Goal: Information Seeking & Learning: Learn about a topic

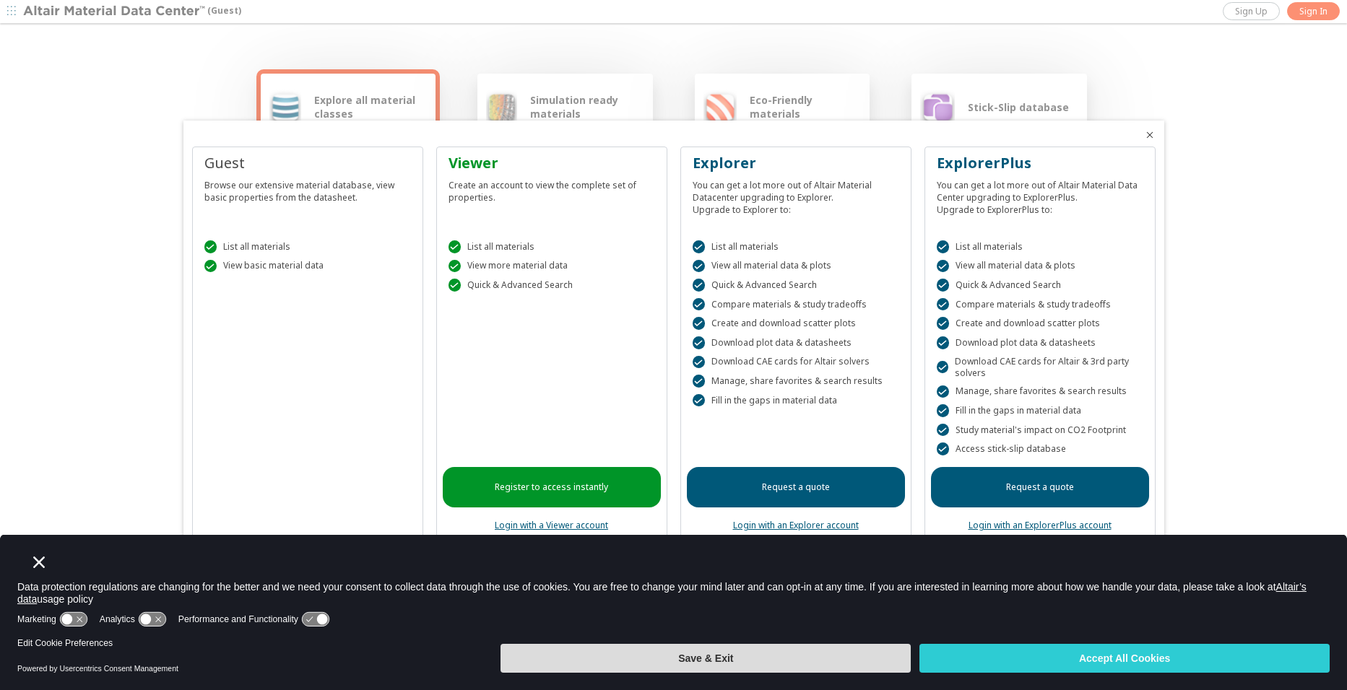
click at [768, 664] on button "Save & Exit" at bounding box center [705, 658] width 410 height 29
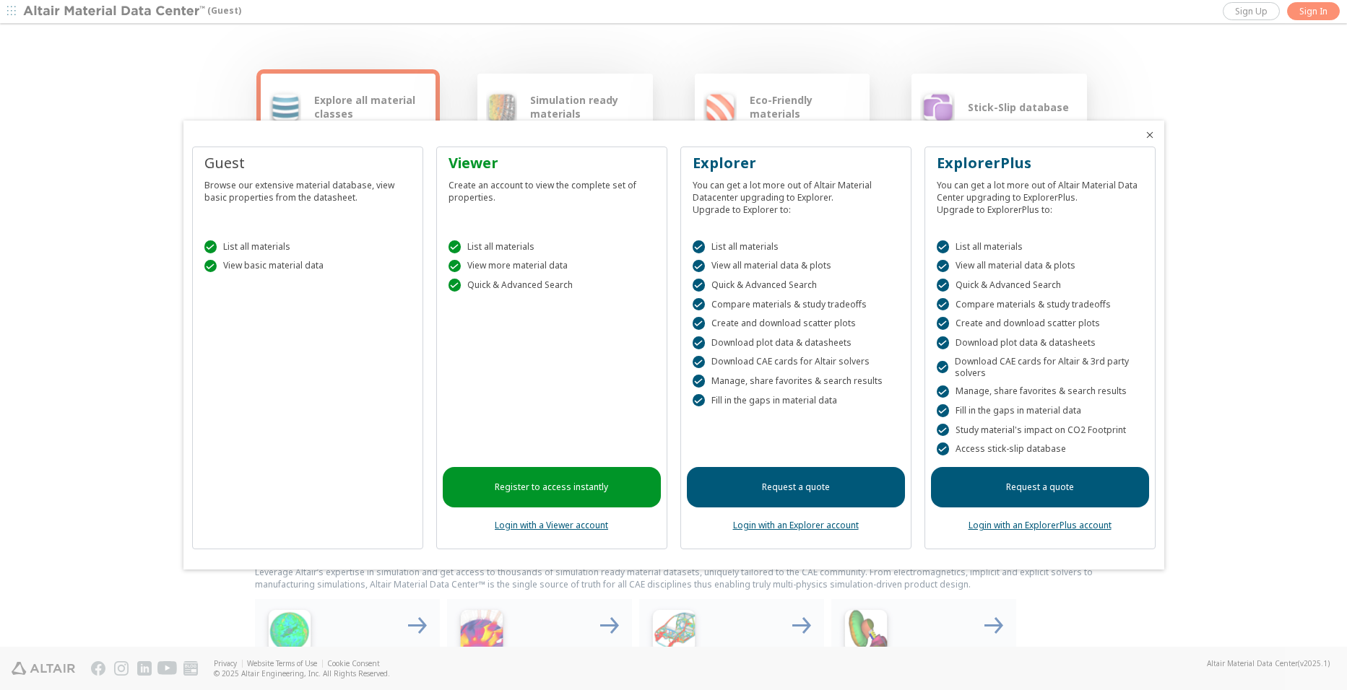
click at [573, 494] on link "Register to access instantly" at bounding box center [552, 487] width 218 height 40
click at [1154, 137] on span "Close" at bounding box center [1149, 135] width 17 height 12
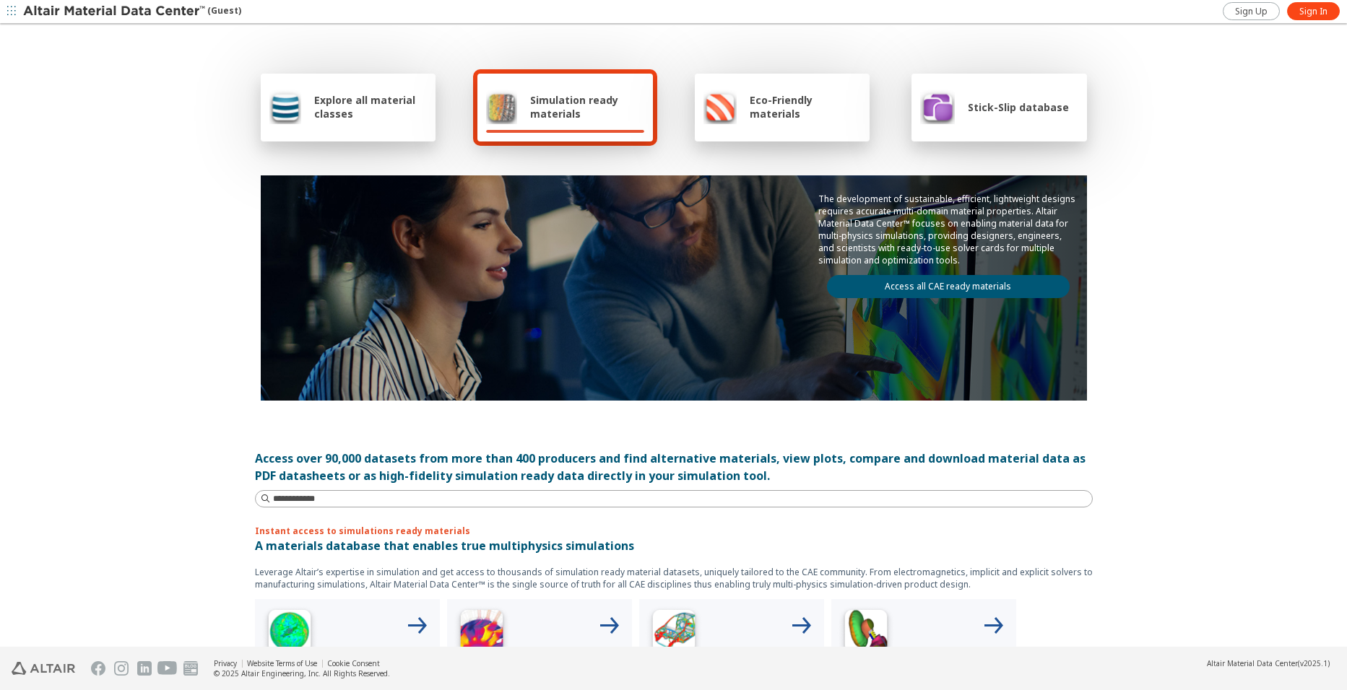
click at [395, 98] on span "Explore all material classes" at bounding box center [370, 106] width 113 height 27
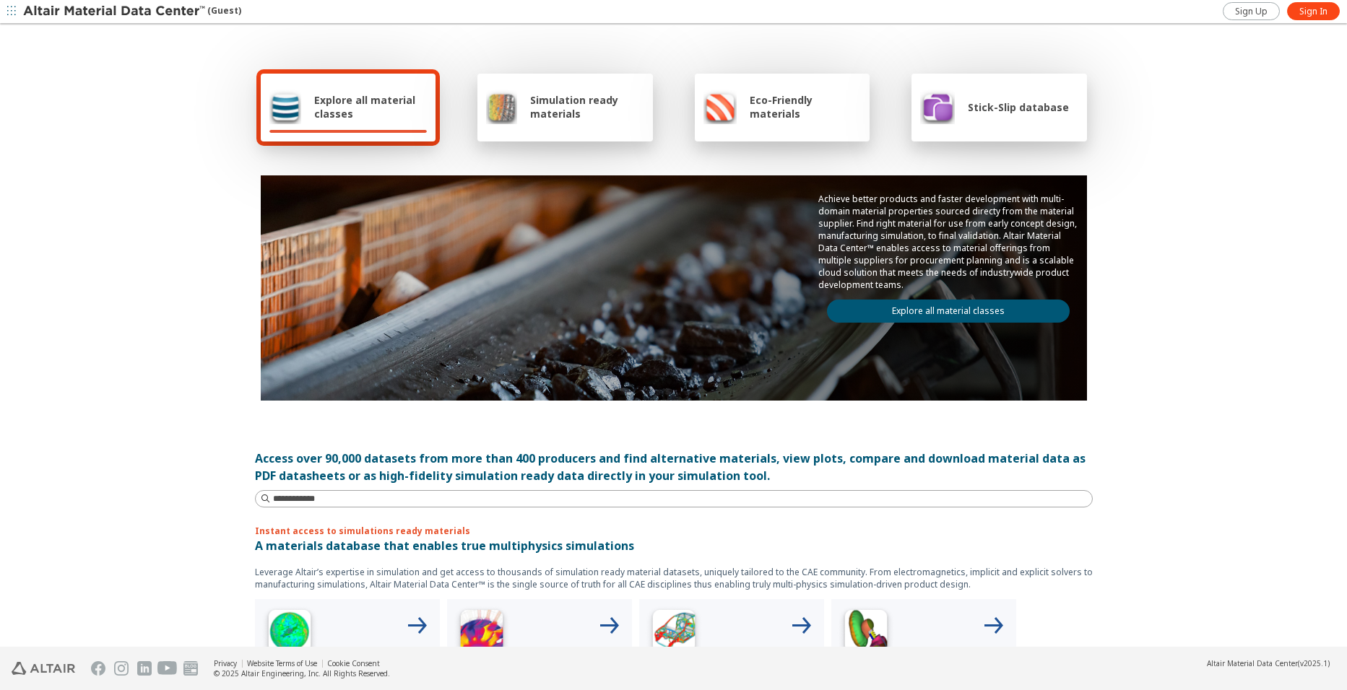
click at [919, 313] on link "Explore all material classes" at bounding box center [948, 311] width 243 height 23
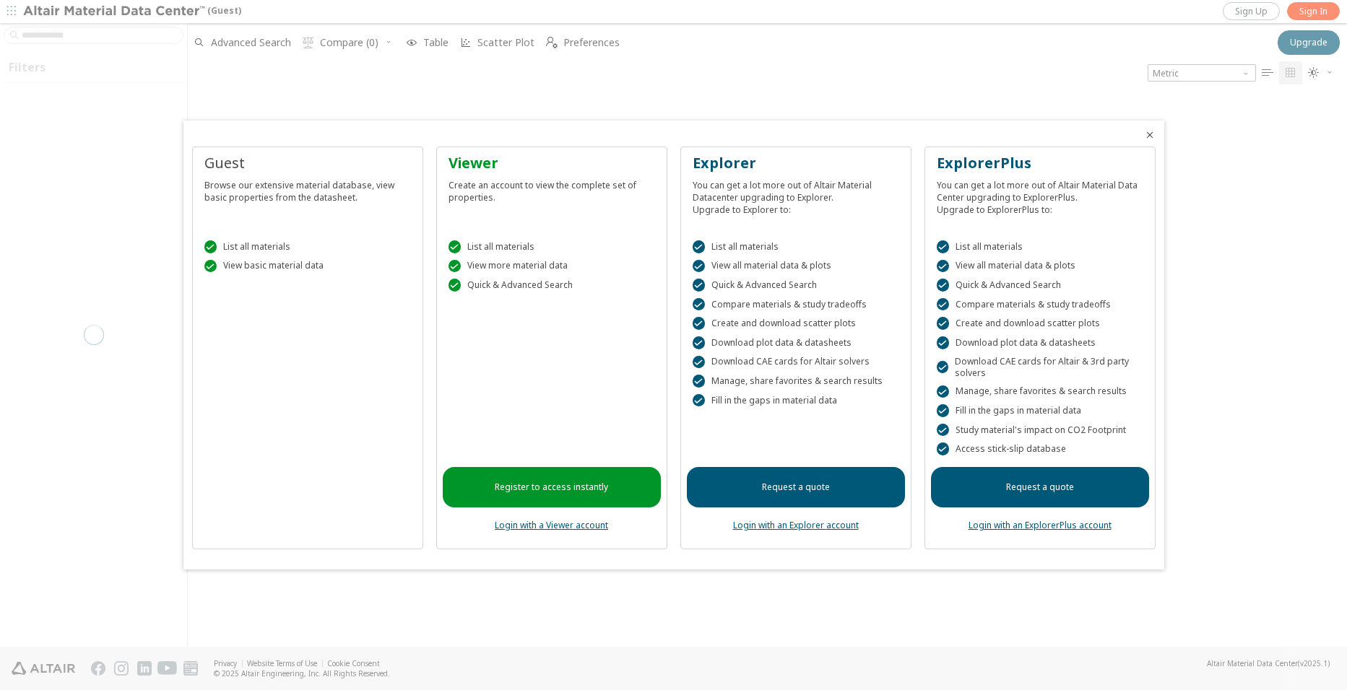
click at [1152, 135] on icon "Close" at bounding box center [1150, 135] width 12 height 12
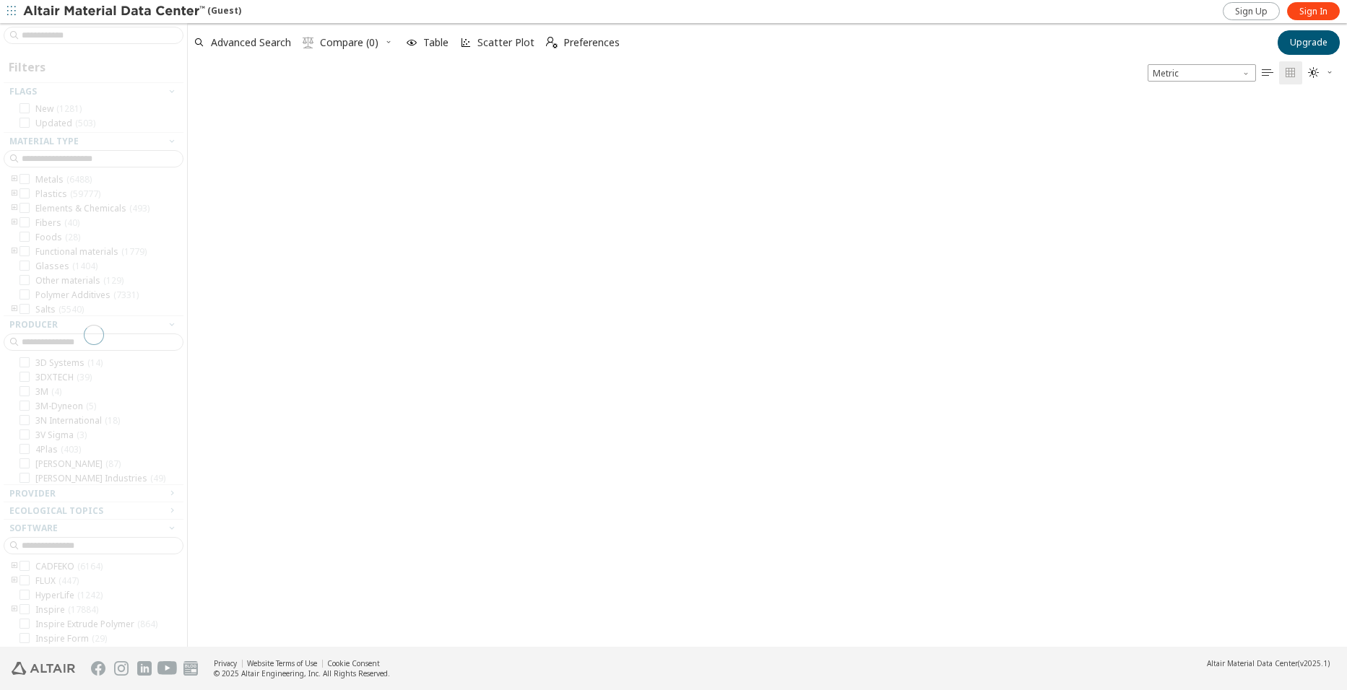
click at [69, 35] on div at bounding box center [93, 335] width 187 height 624
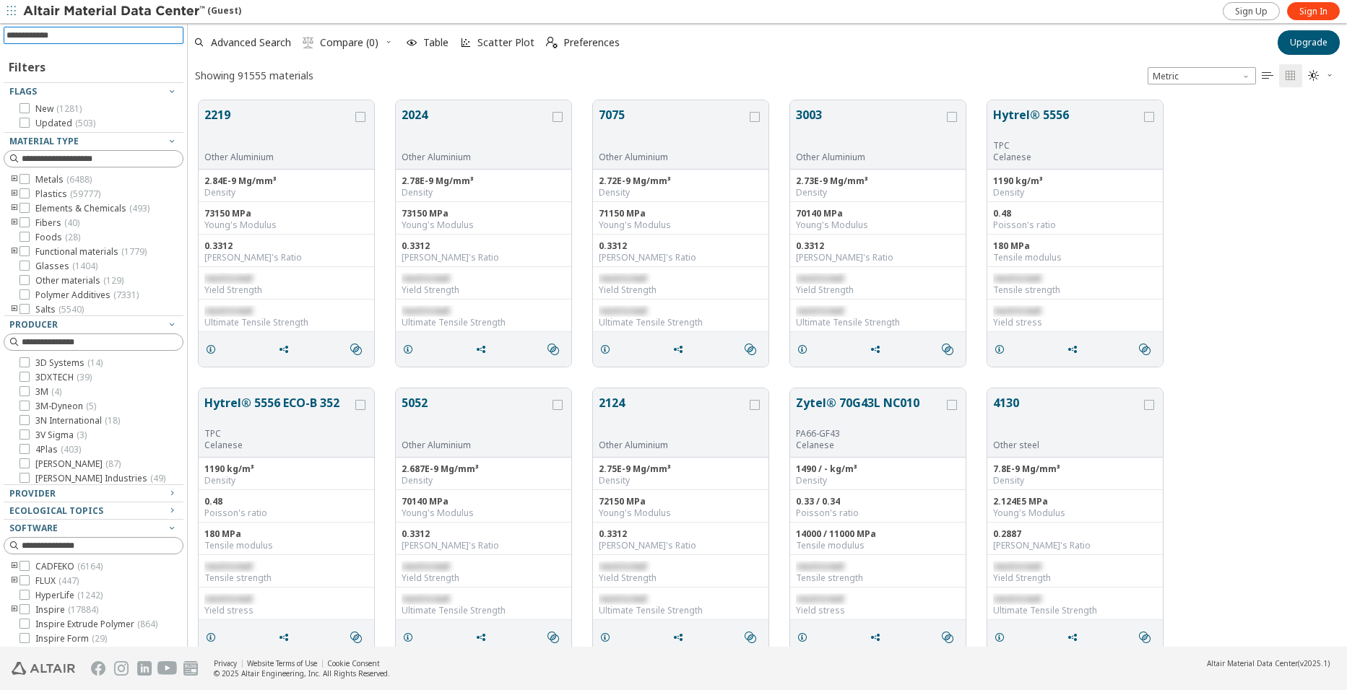
scroll to position [547, 1148]
click at [69, 32] on input at bounding box center [94, 35] width 177 height 16
type input "********"
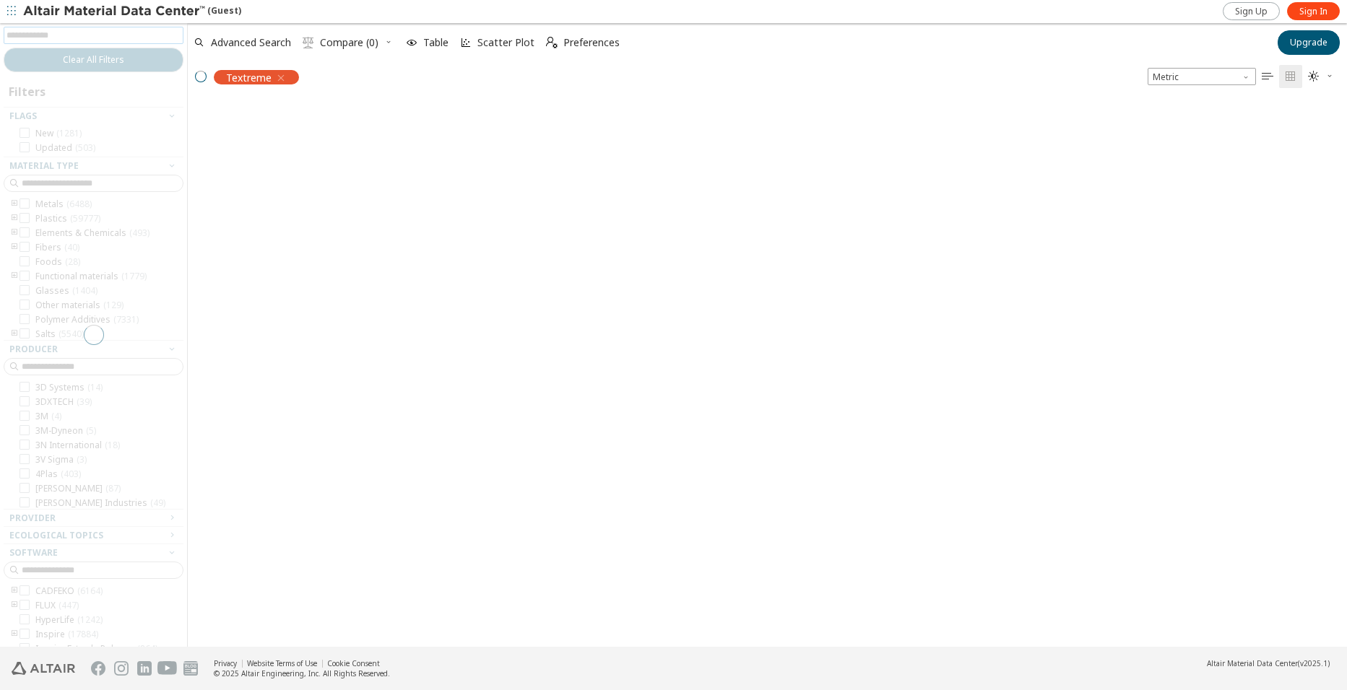
scroll to position [545, 1148]
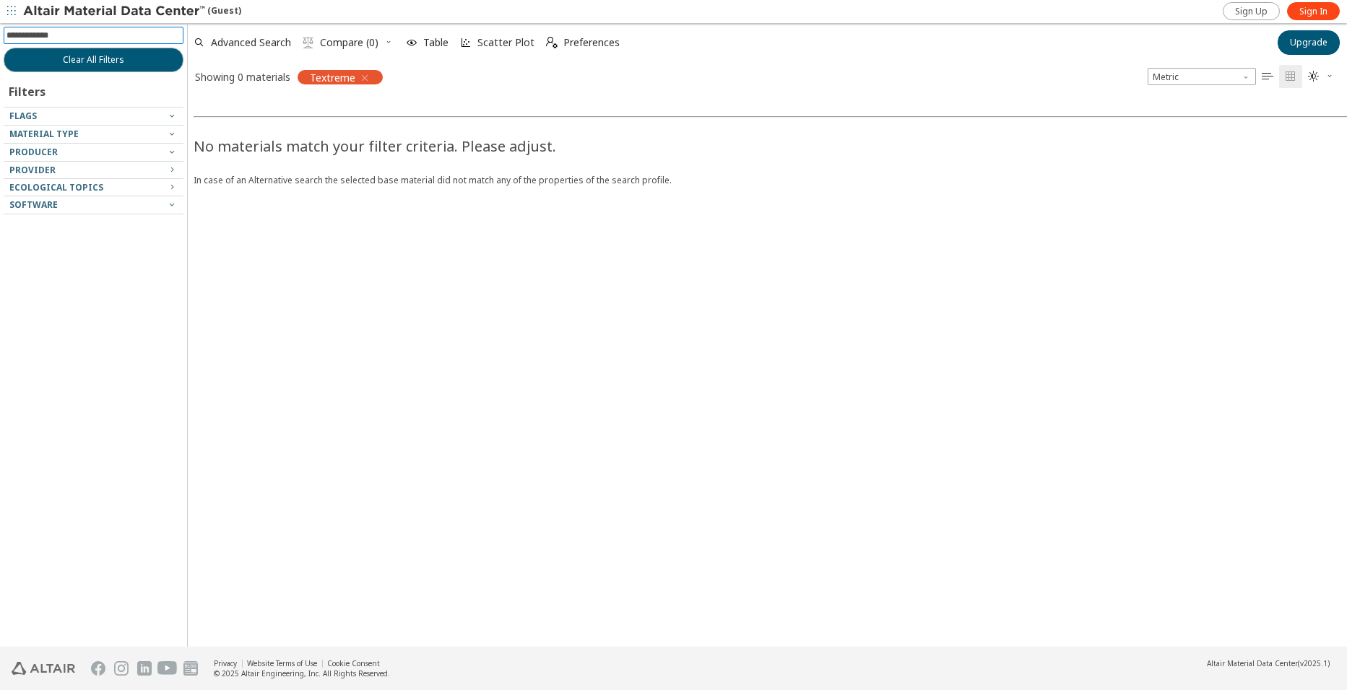
click at [86, 30] on input at bounding box center [94, 35] width 177 height 16
type input "*"
type input "******"
click at [138, 34] on input at bounding box center [94, 35] width 177 height 16
click at [87, 35] on input at bounding box center [94, 35] width 177 height 16
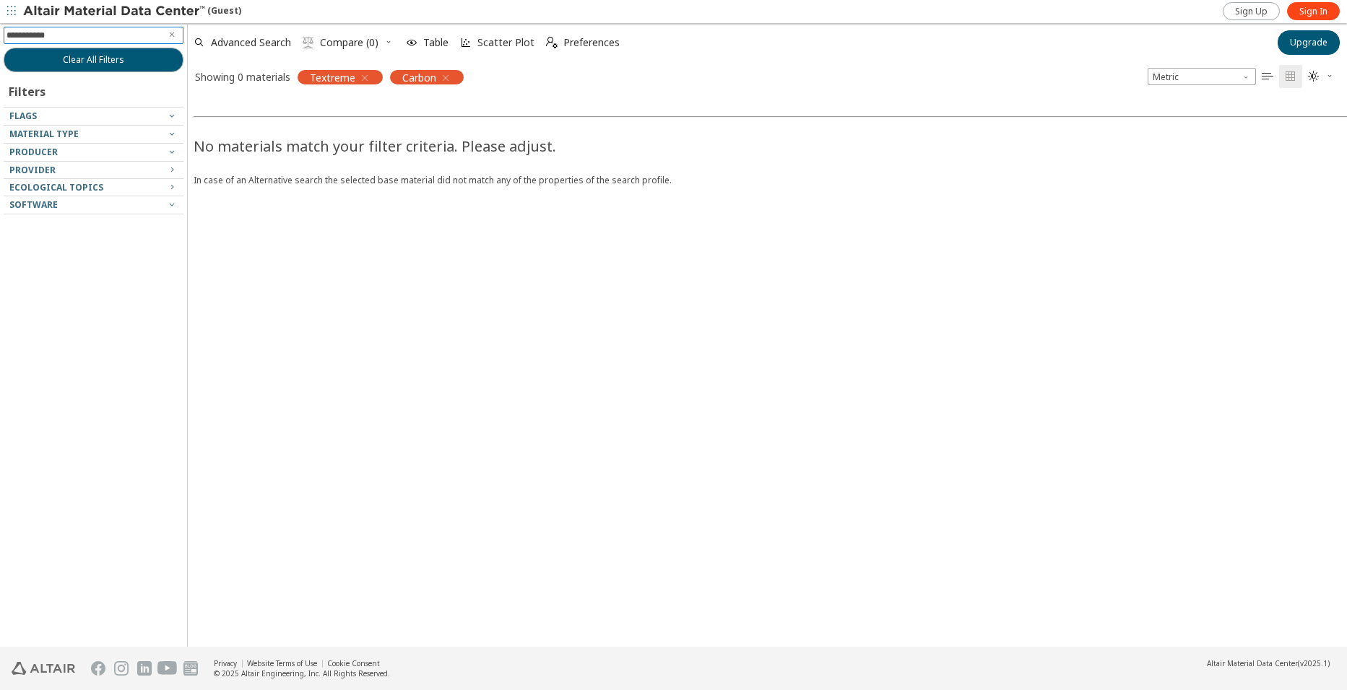
type input "**********"
click at [163, 170] on div "Provider" at bounding box center [87, 171] width 157 height 12
click at [171, 170] on icon "button" at bounding box center [172, 170] width 12 height 12
click at [163, 155] on div at bounding box center [90, 157] width 173 height 7
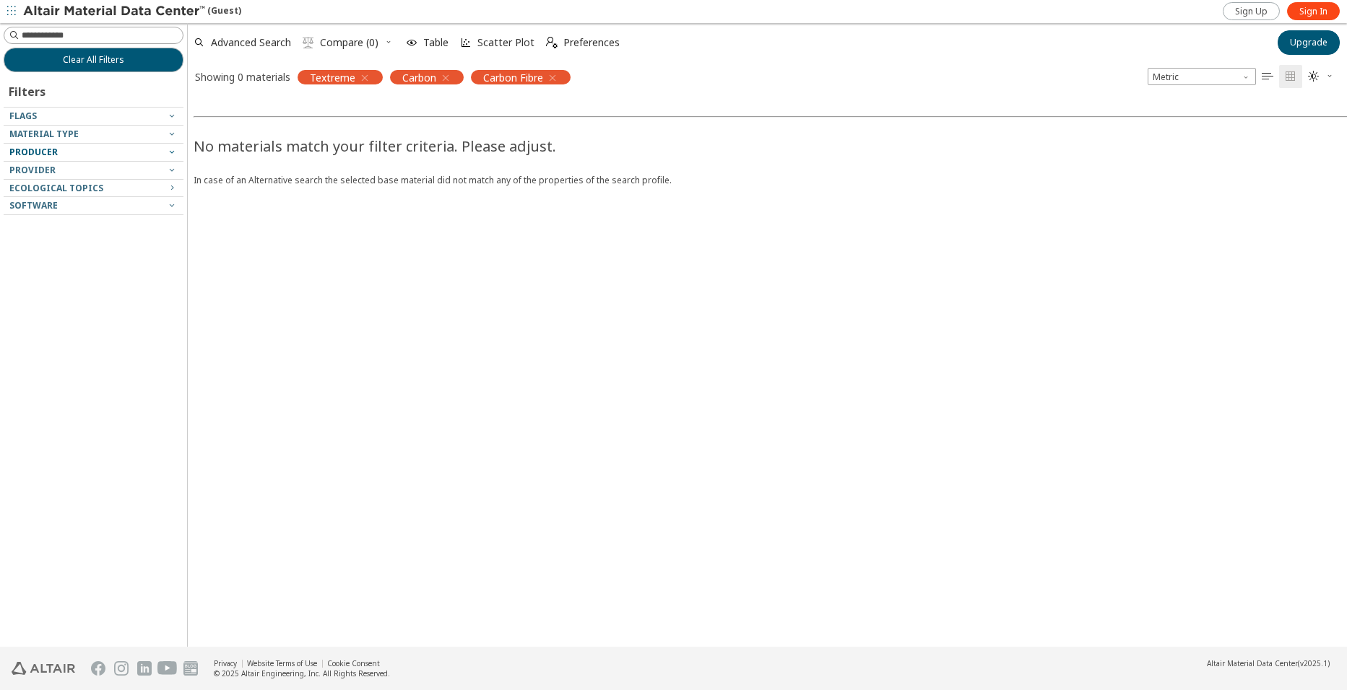
click at [177, 148] on icon "button" at bounding box center [172, 152] width 12 height 12
click at [177, 149] on icon "button" at bounding box center [172, 152] width 12 height 12
click at [175, 133] on icon "button" at bounding box center [172, 134] width 12 height 12
click at [230, 48] on span "Advanced Search" at bounding box center [251, 43] width 80 height 10
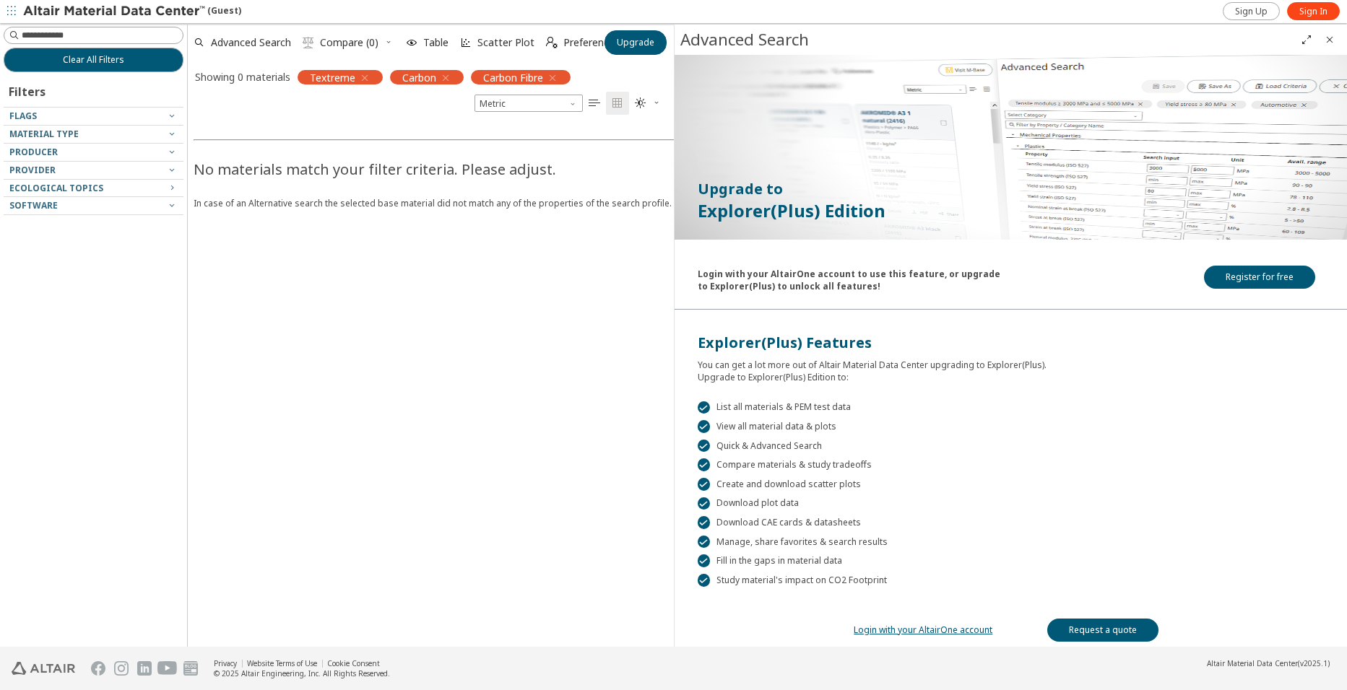
click at [365, 43] on span "Compare (0)" at bounding box center [349, 43] width 58 height 10
click at [1327, 36] on icon "Close" at bounding box center [1330, 40] width 12 height 12
